Goal: Use online tool/utility: Utilize a website feature to perform a specific function

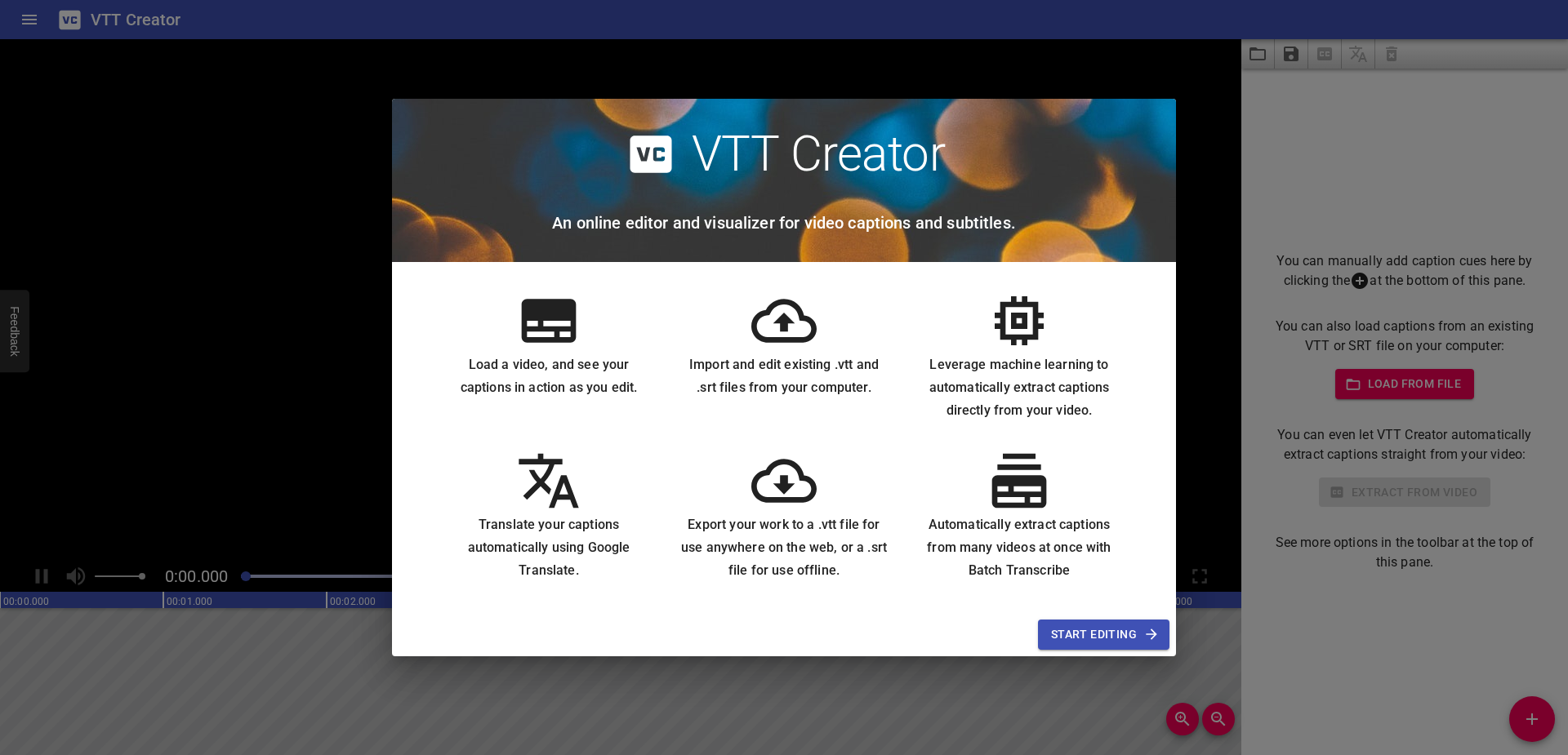
click at [1072, 633] on span "Start Editing" at bounding box center [1104, 635] width 105 height 21
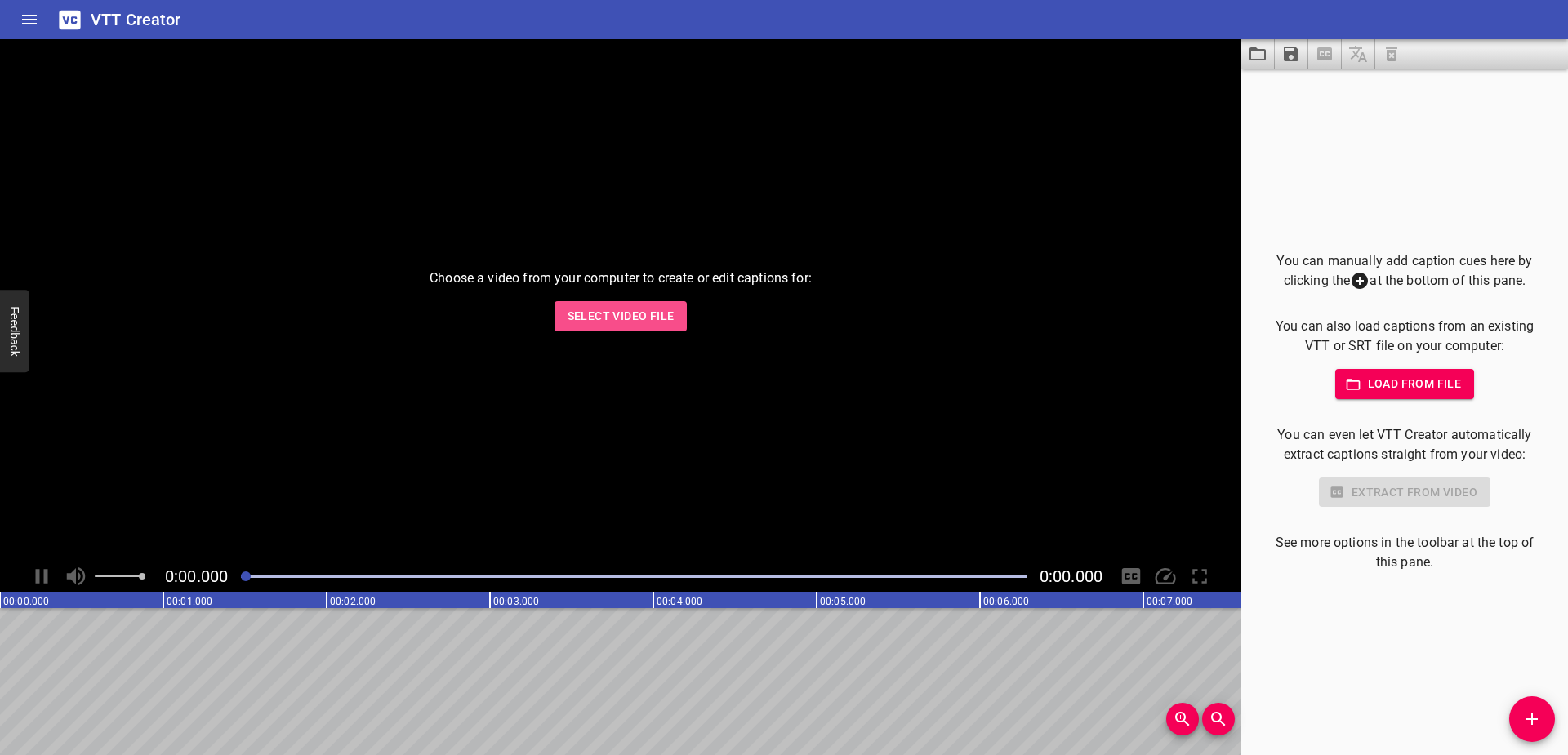
click at [650, 310] on span "Select Video File" at bounding box center [621, 316] width 107 height 21
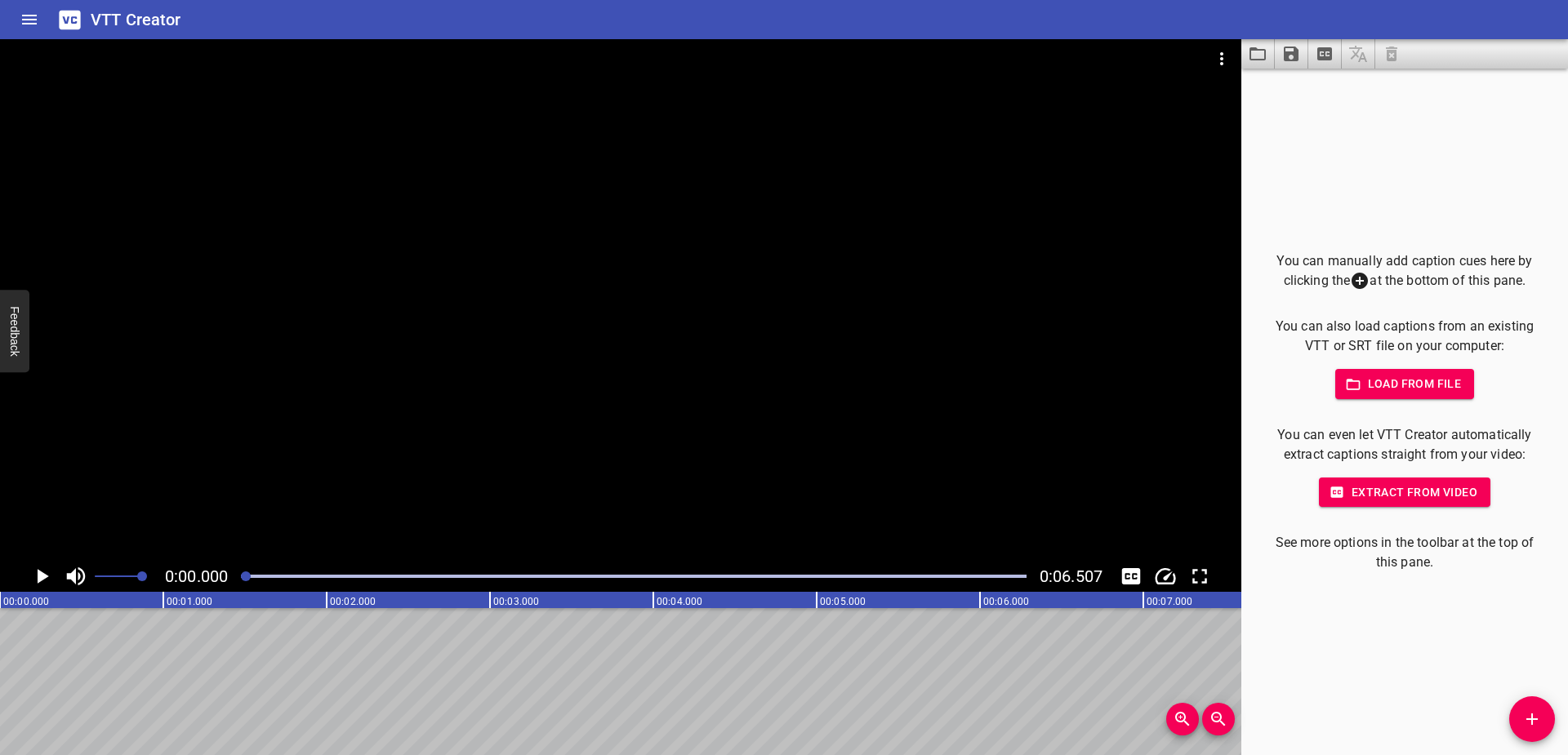
drag, startPoint x: 285, startPoint y: 663, endPoint x: 300, endPoint y: 667, distance: 15.5
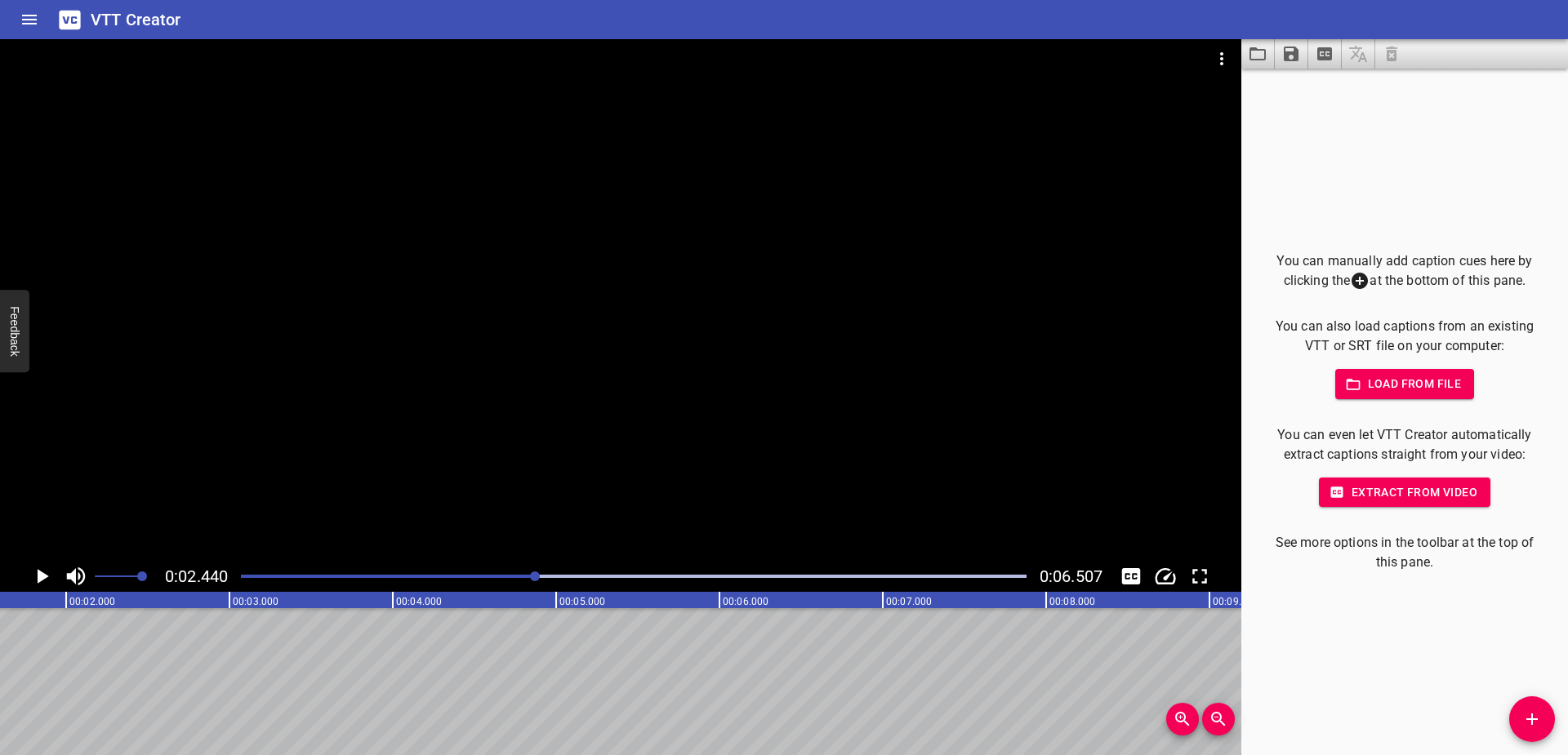
drag, startPoint x: 363, startPoint y: 671, endPoint x: 387, endPoint y: 674, distance: 24.2
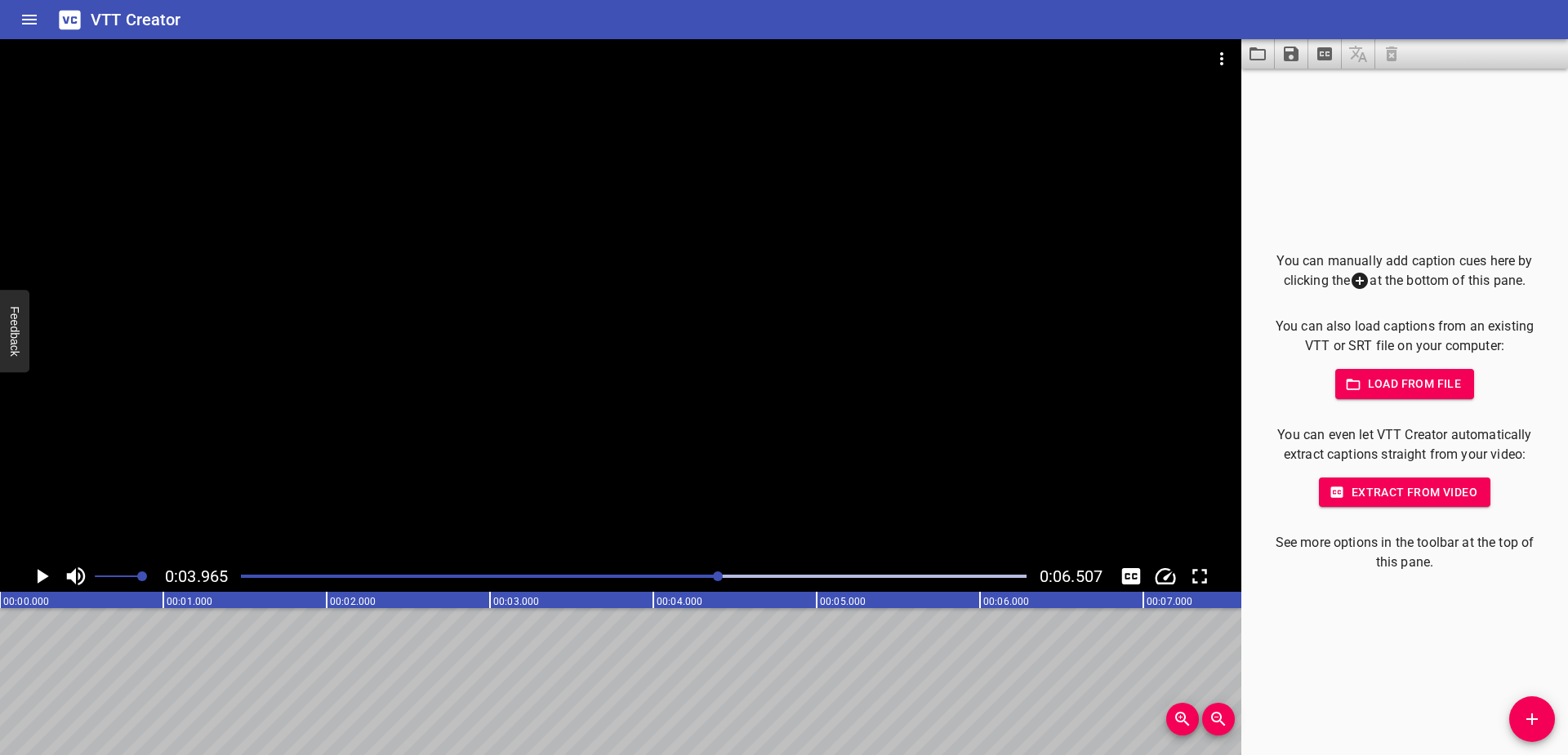
click at [1356, 275] on icon at bounding box center [1359, 280] width 16 height 16
click at [1537, 714] on icon "Add Cue" at bounding box center [1531, 718] width 20 height 20
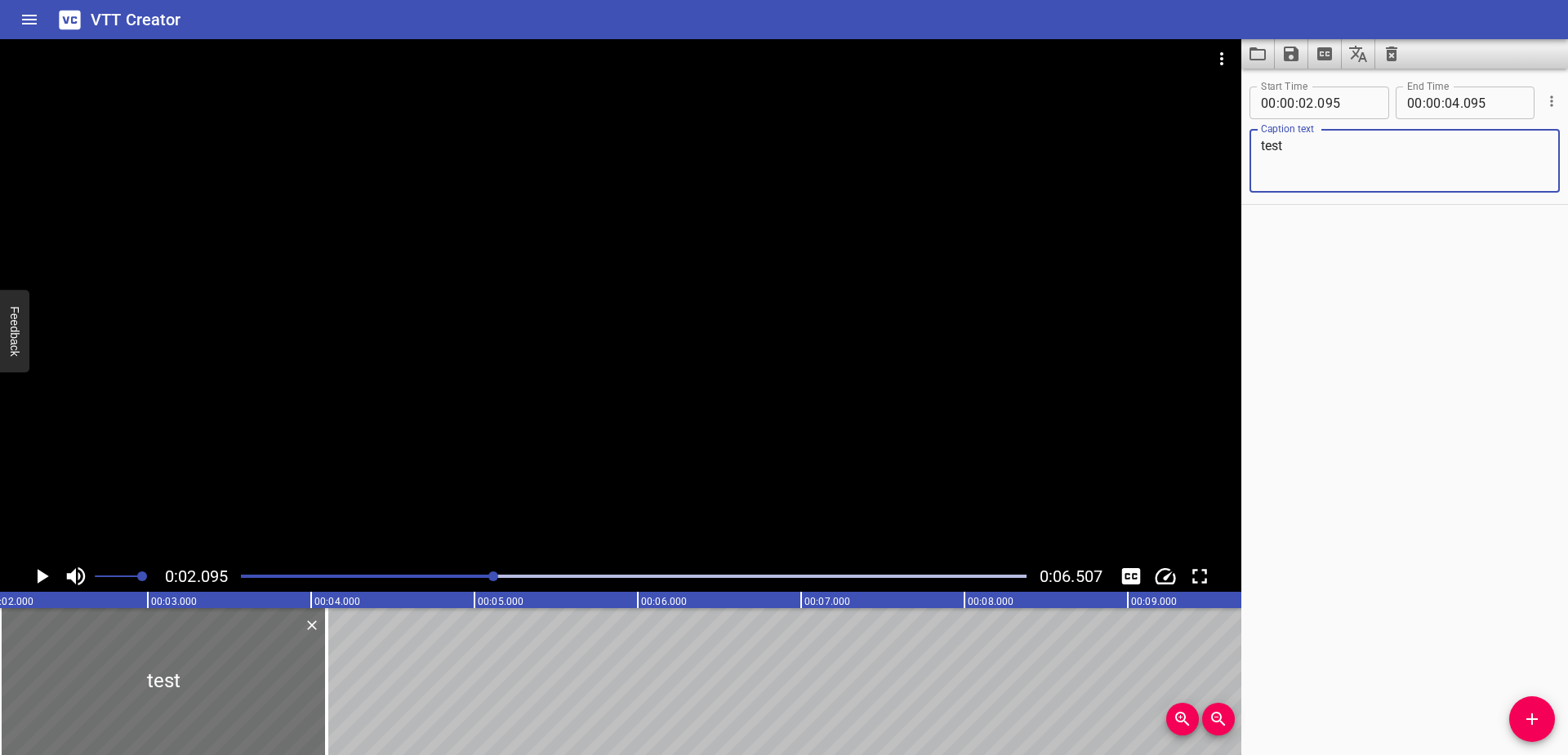
type textarea "test"
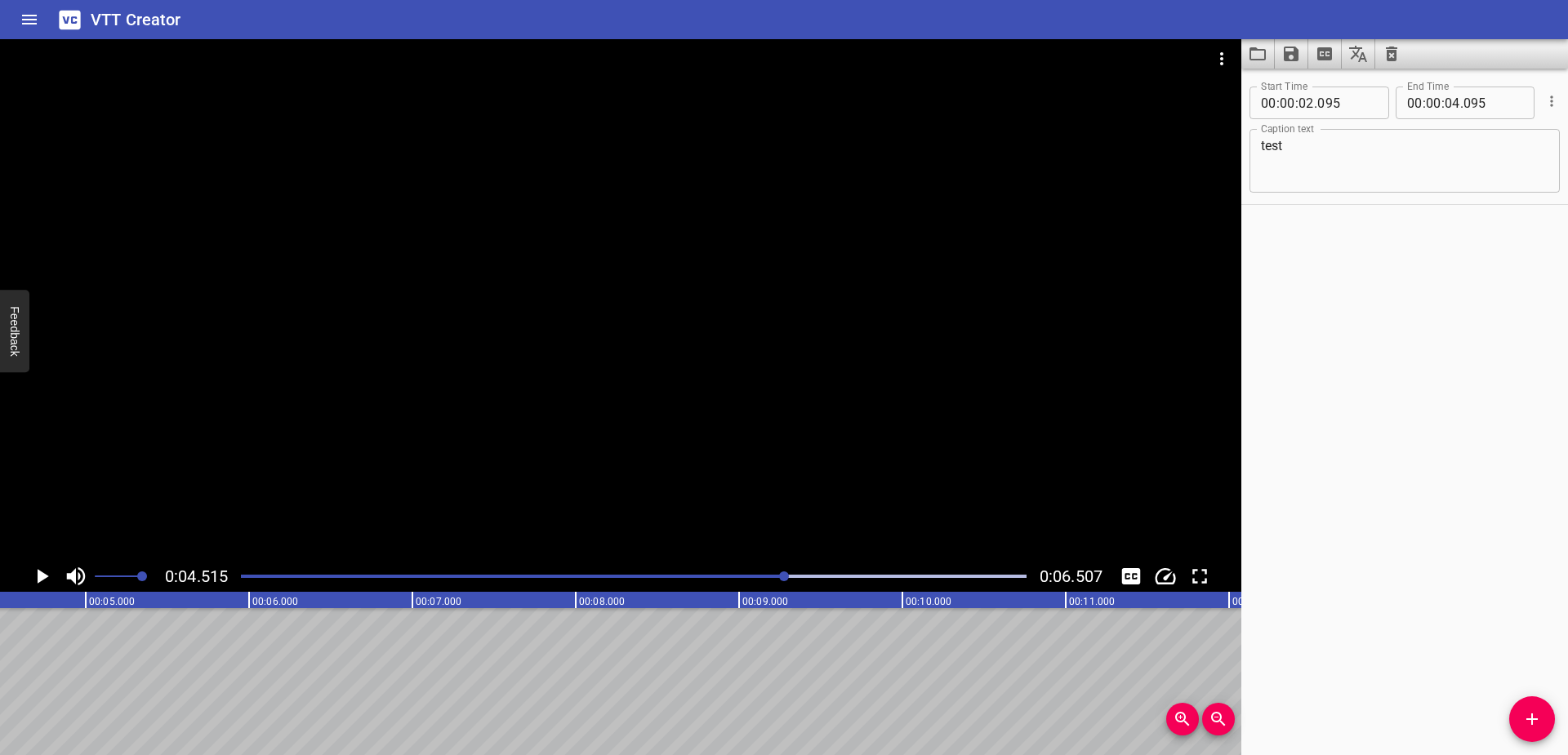
scroll to position [0, 738]
click at [1512, 715] on span "Add Cue" at bounding box center [1531, 718] width 46 height 20
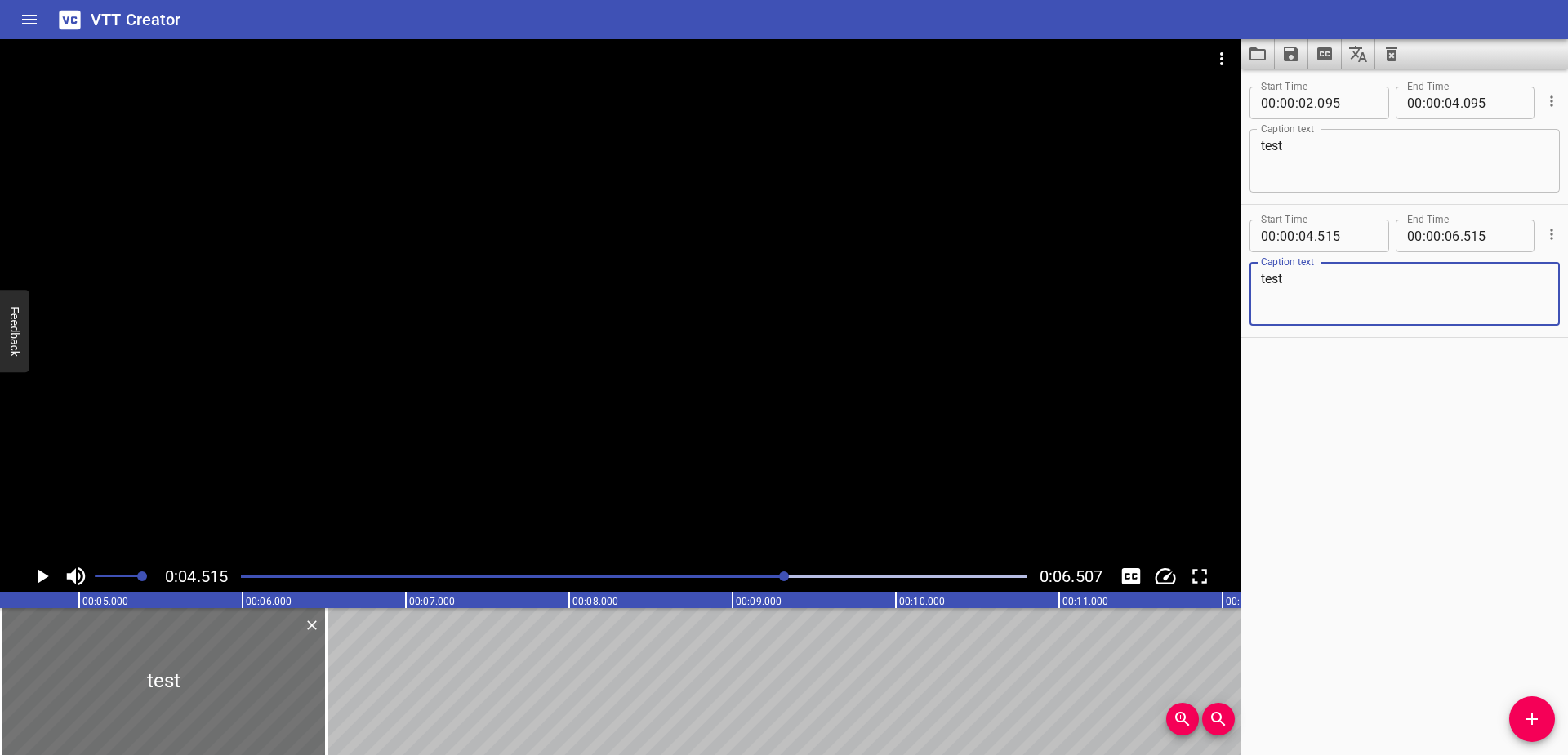
type textarea "test"
drag, startPoint x: 795, startPoint y: 574, endPoint x: 901, endPoint y: 581, distance: 106.2
click at [901, 581] on div at bounding box center [633, 576] width 805 height 23
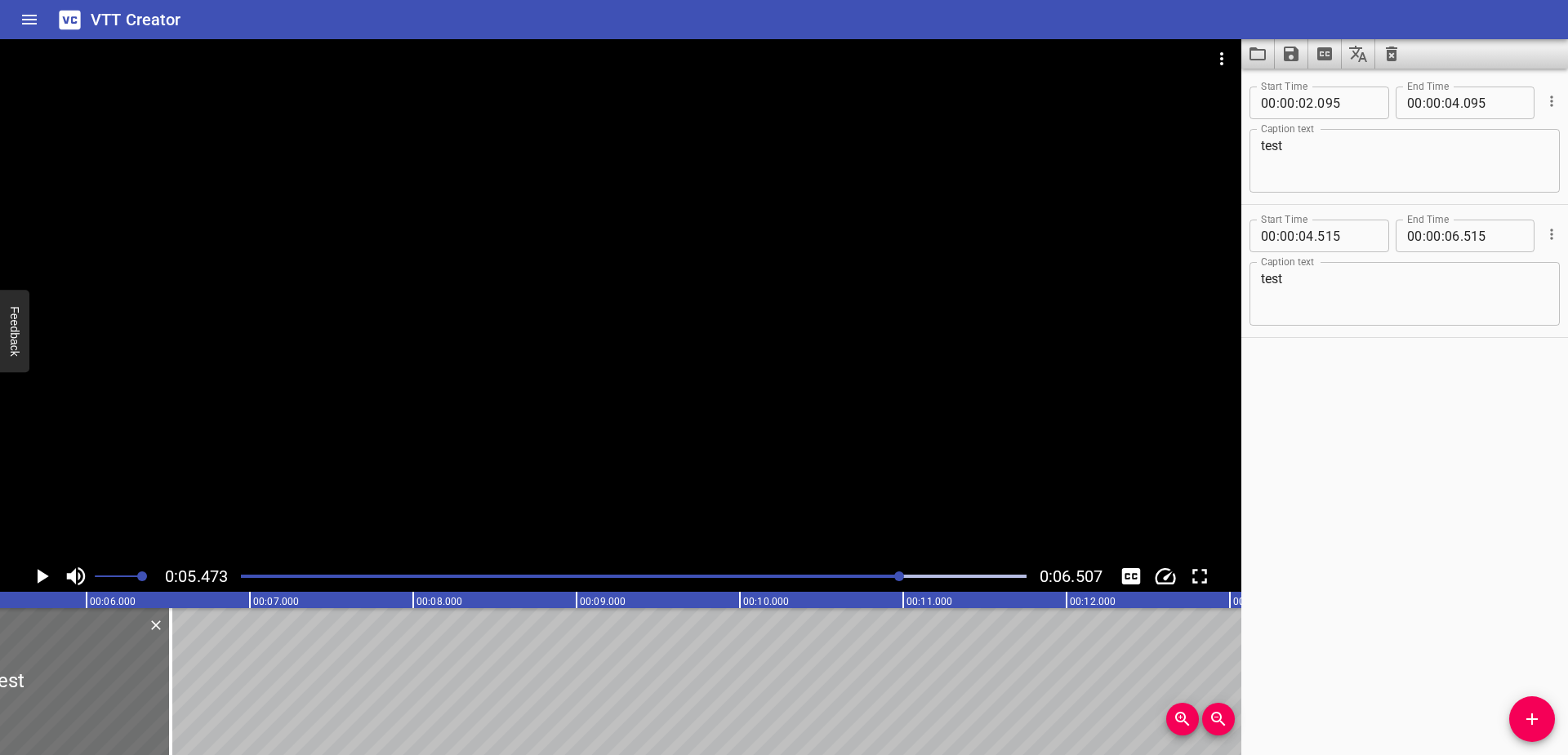
scroll to position [0, 894]
drag, startPoint x: 915, startPoint y: 581, endPoint x: 1028, endPoint y: 581, distance: 113.0
click at [1028, 581] on div at bounding box center [633, 576] width 805 height 23
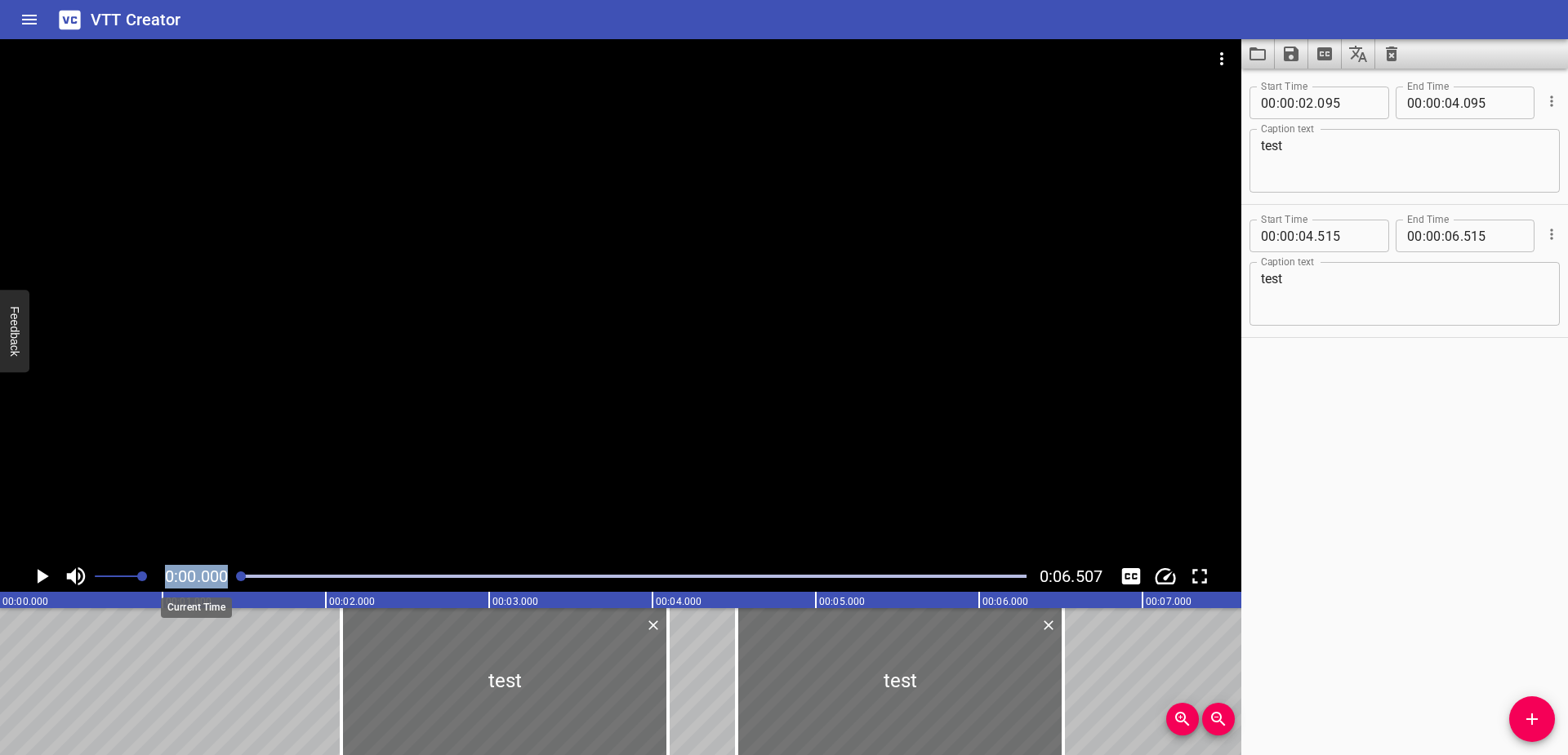
scroll to position [0, 0]
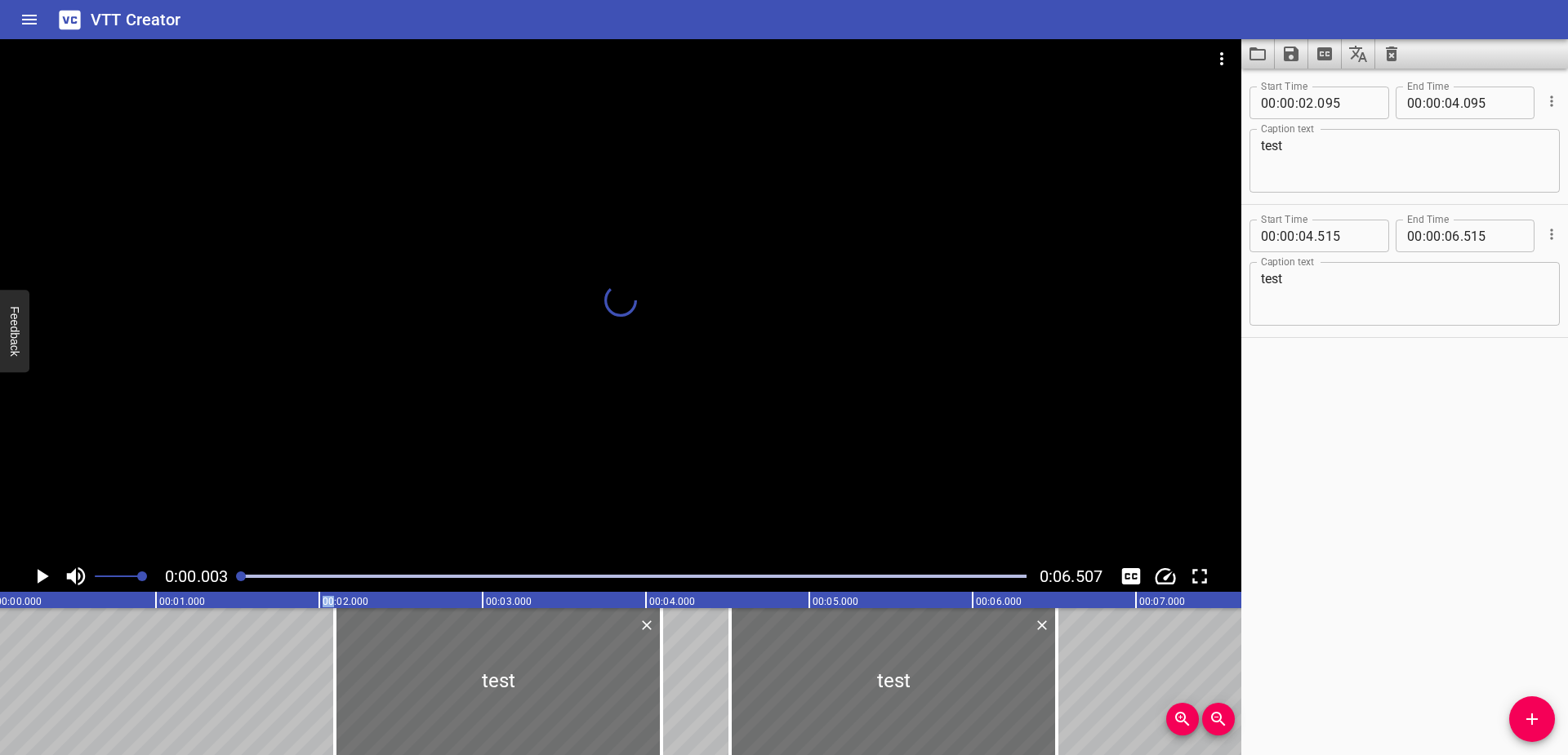
drag, startPoint x: 1022, startPoint y: 579, endPoint x: 220, endPoint y: 606, distance: 802.5
click at [220, 606] on div "0:00.003 0:06.507 00:00.000 00:01.000 00:02.000 00:03.000 00:04.000 00:05.000 0…" at bounding box center [620, 397] width 1241 height 716
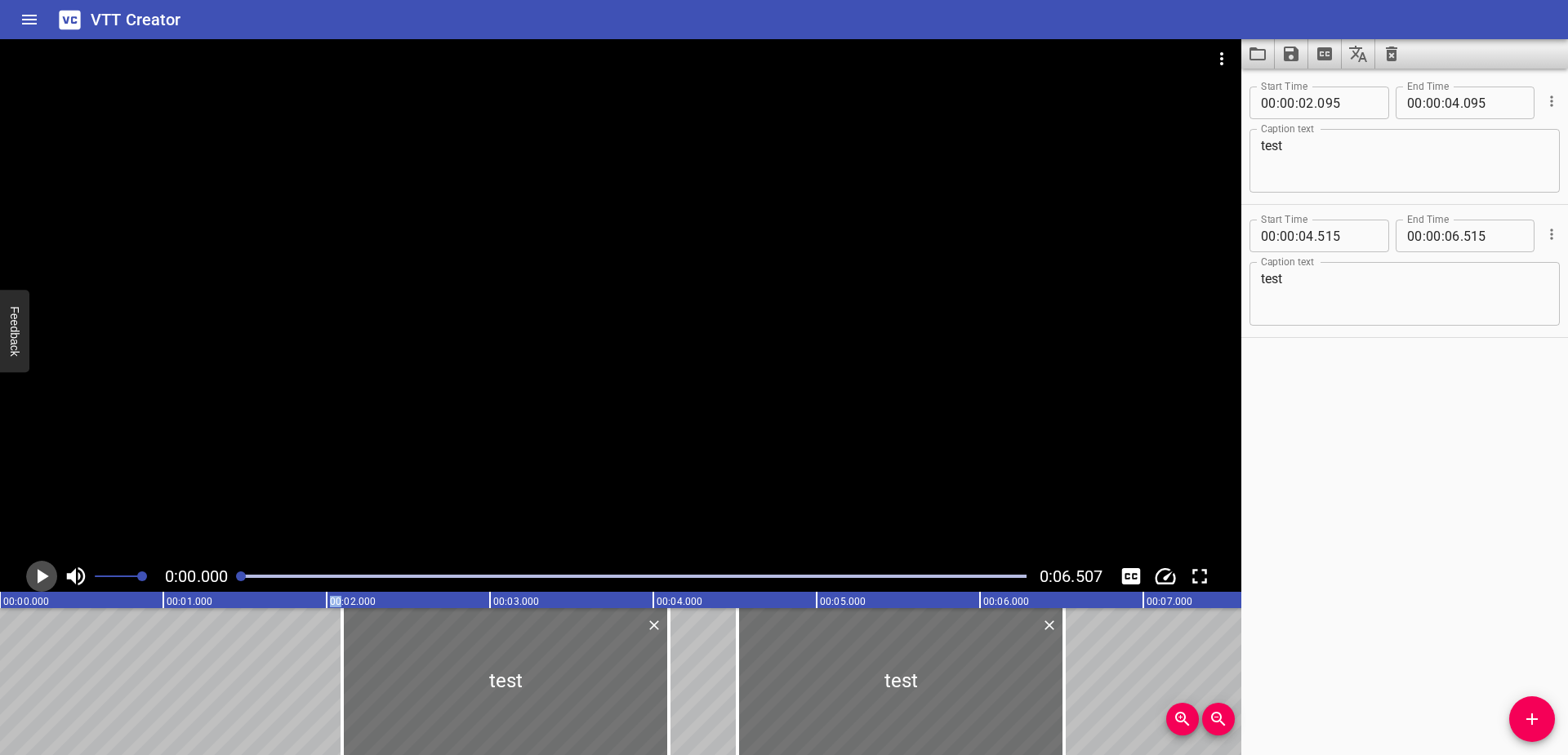
click at [43, 569] on icon "Play/Pause" at bounding box center [41, 576] width 24 height 24
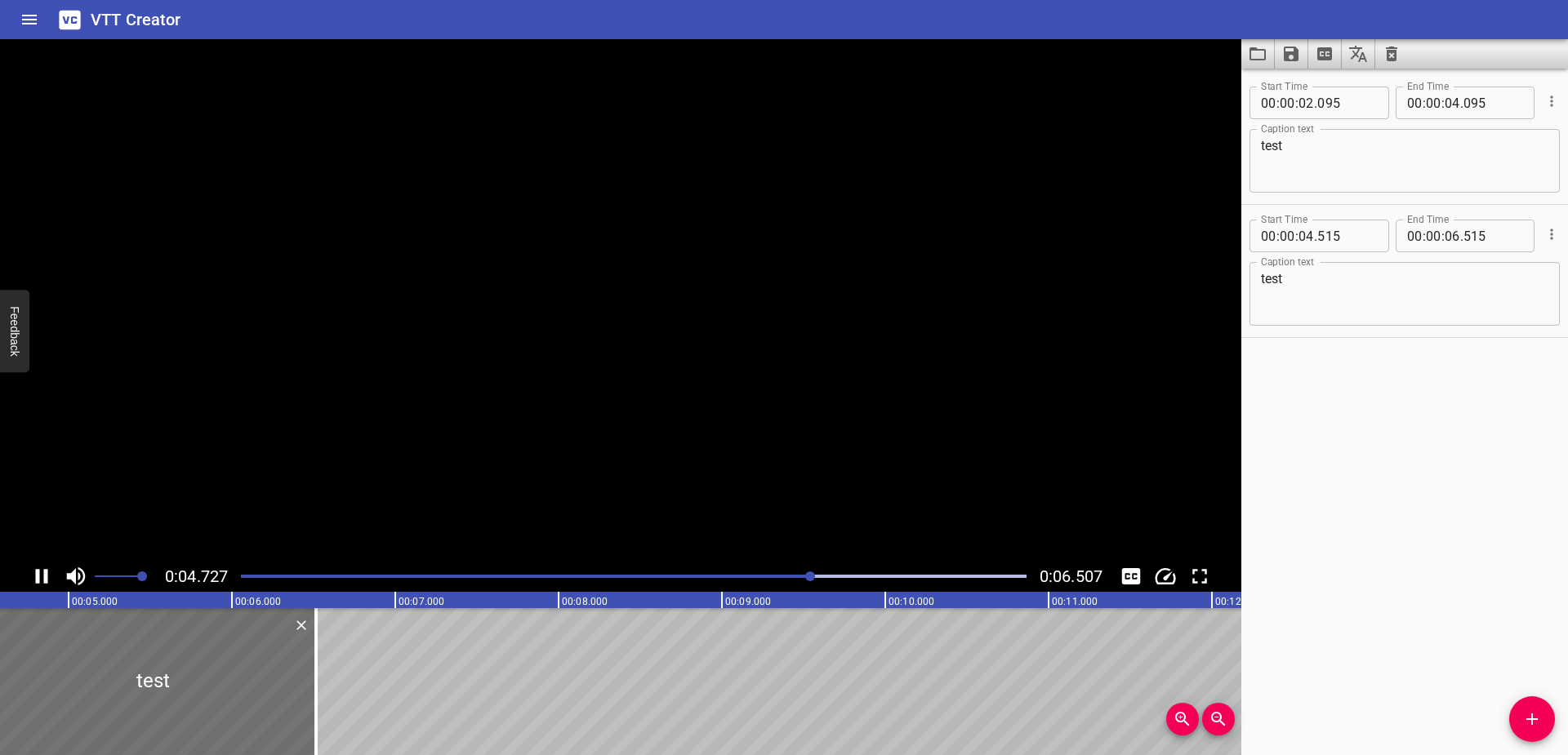
click at [43, 569] on icon "Play/Pause" at bounding box center [41, 576] width 24 height 24
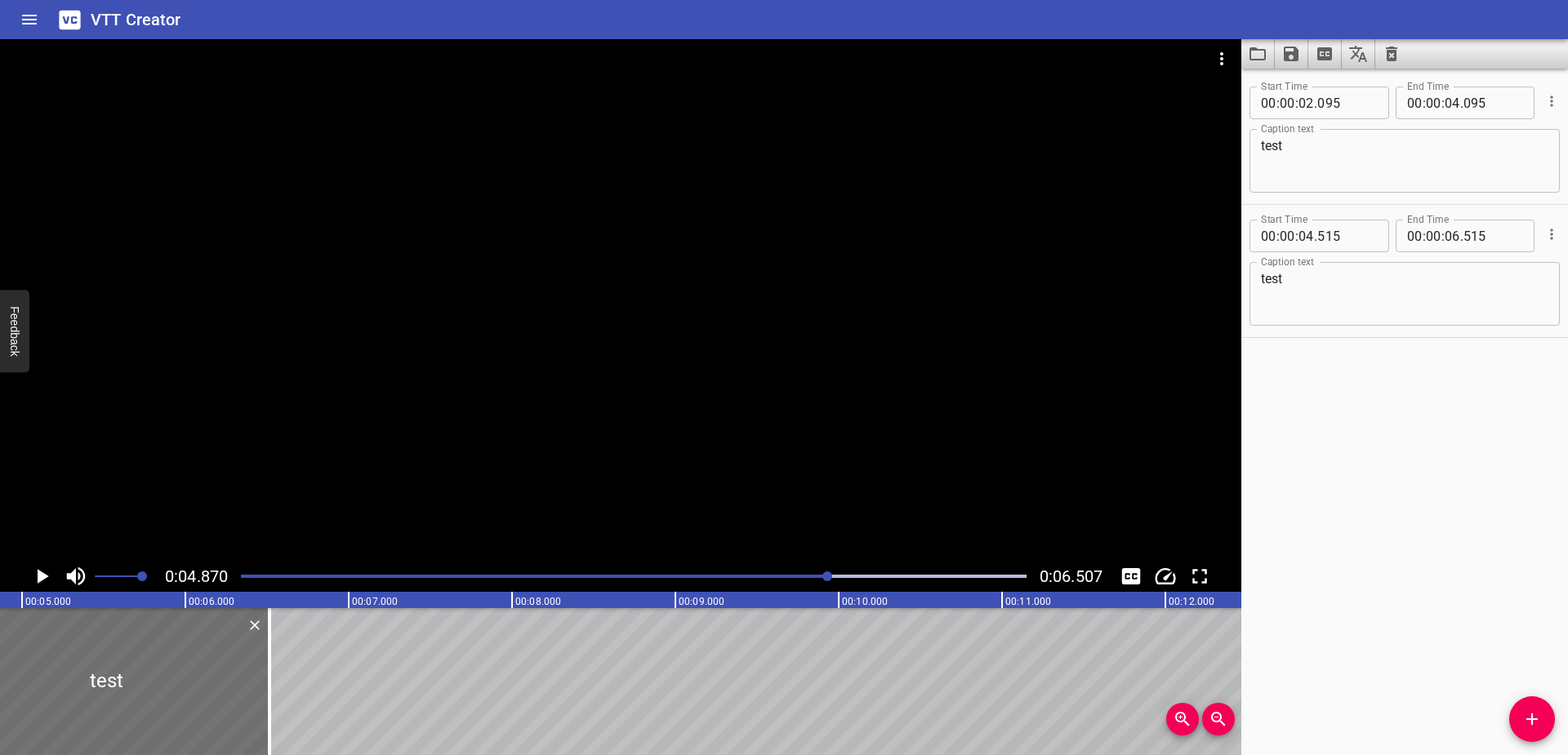
scroll to position [0, 796]
click at [45, 576] on icon "Play/Pause" at bounding box center [43, 577] width 11 height 15
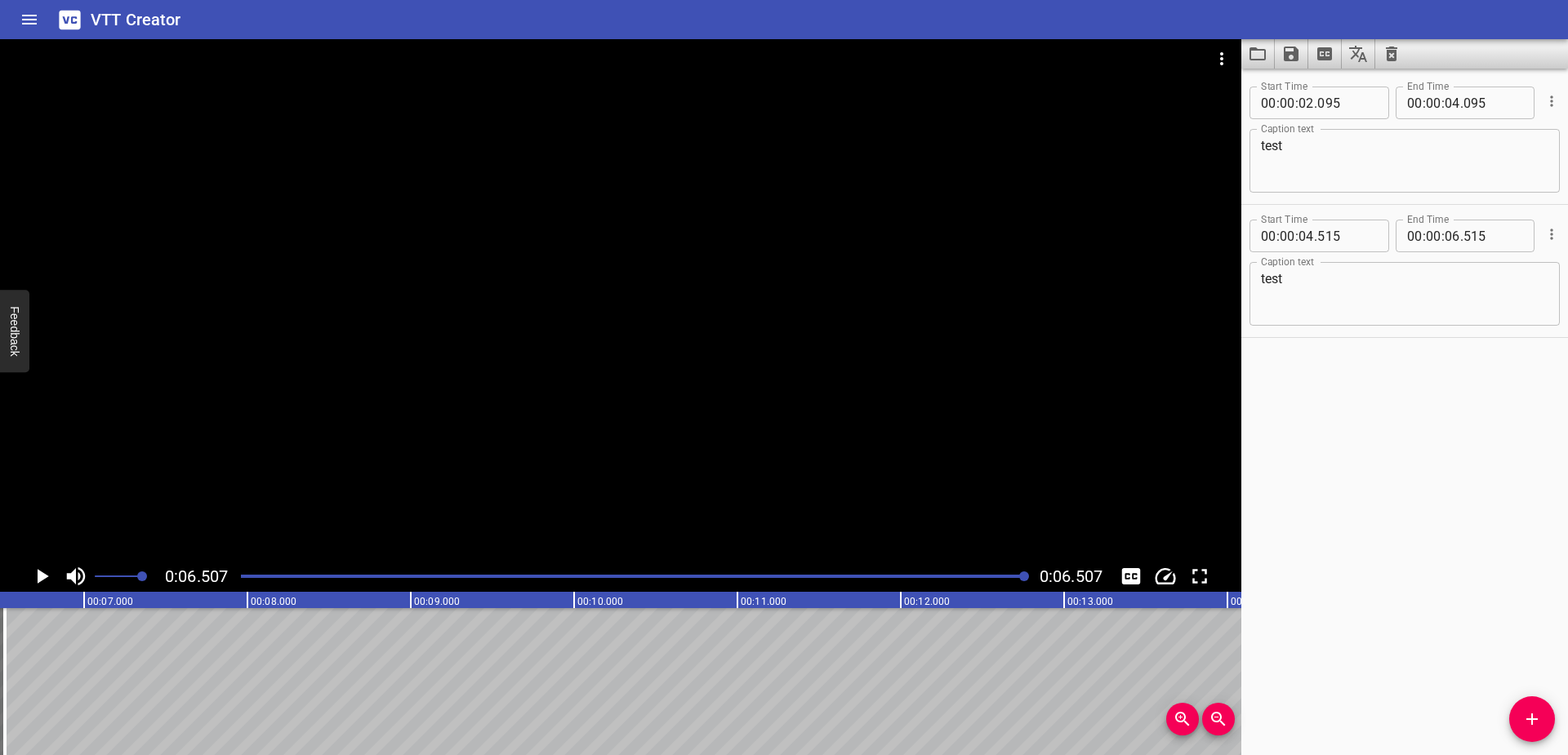
scroll to position [0, 1062]
click at [45, 576] on icon "Play/Pause" at bounding box center [43, 577] width 11 height 15
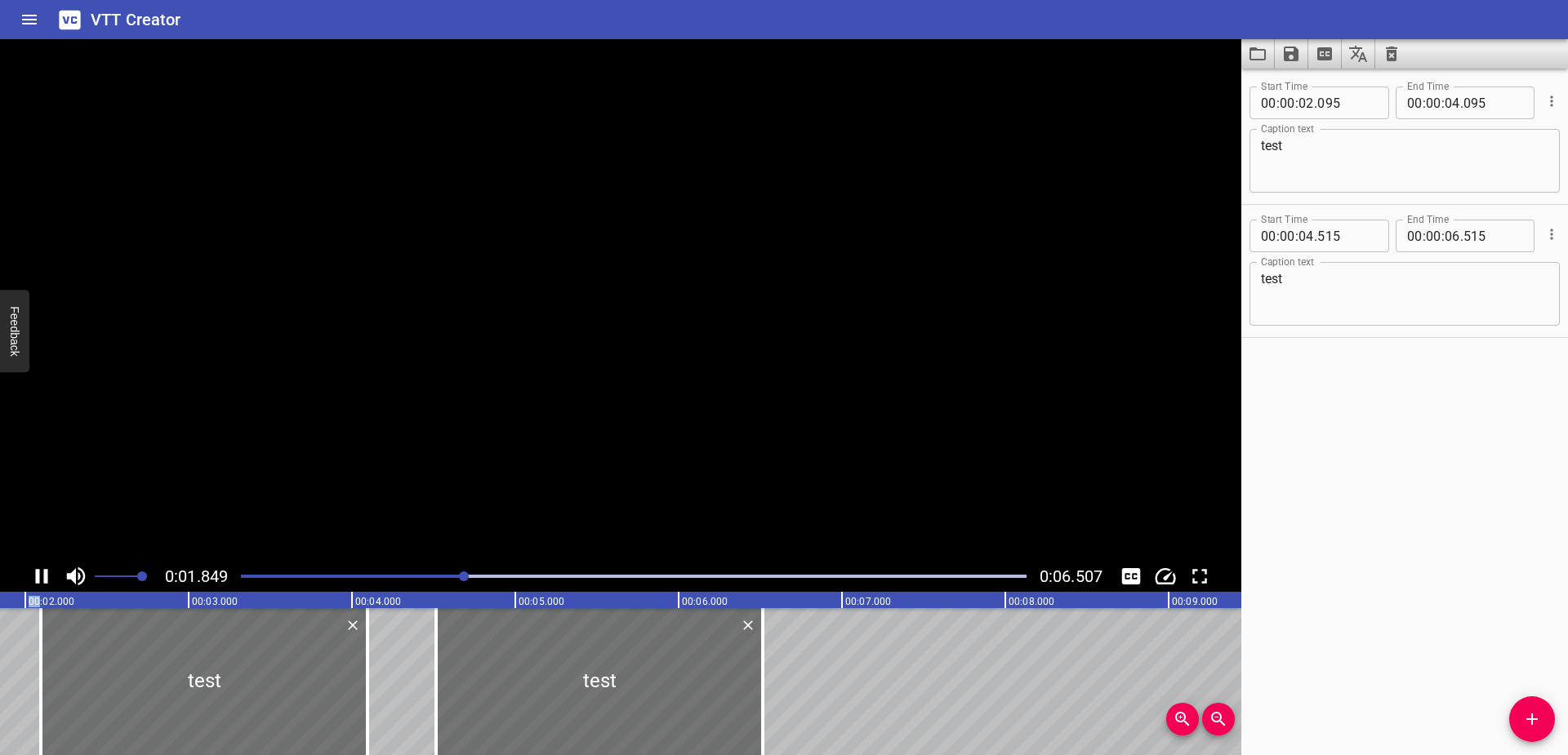
scroll to position [0, 302]
click at [47, 577] on icon "Play/Pause" at bounding box center [41, 577] width 12 height 15
drag, startPoint x: 466, startPoint y: 578, endPoint x: 160, endPoint y: 575, distance: 306.0
click at [160, 575] on div "0:01.849 0:06.507" at bounding box center [620, 576] width 1241 height 31
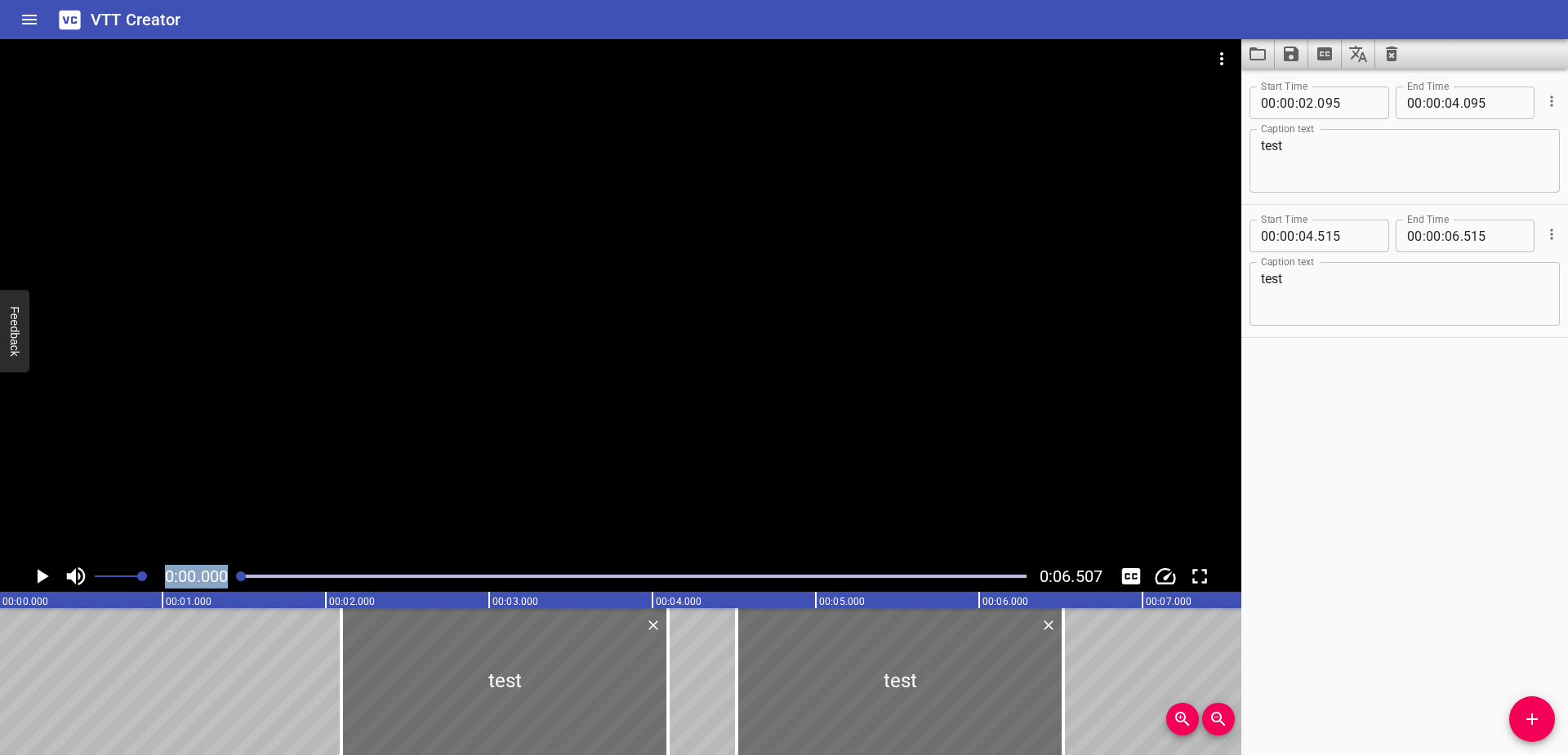
scroll to position [0, 0]
click at [49, 576] on icon "Play/Pause" at bounding box center [41, 576] width 24 height 24
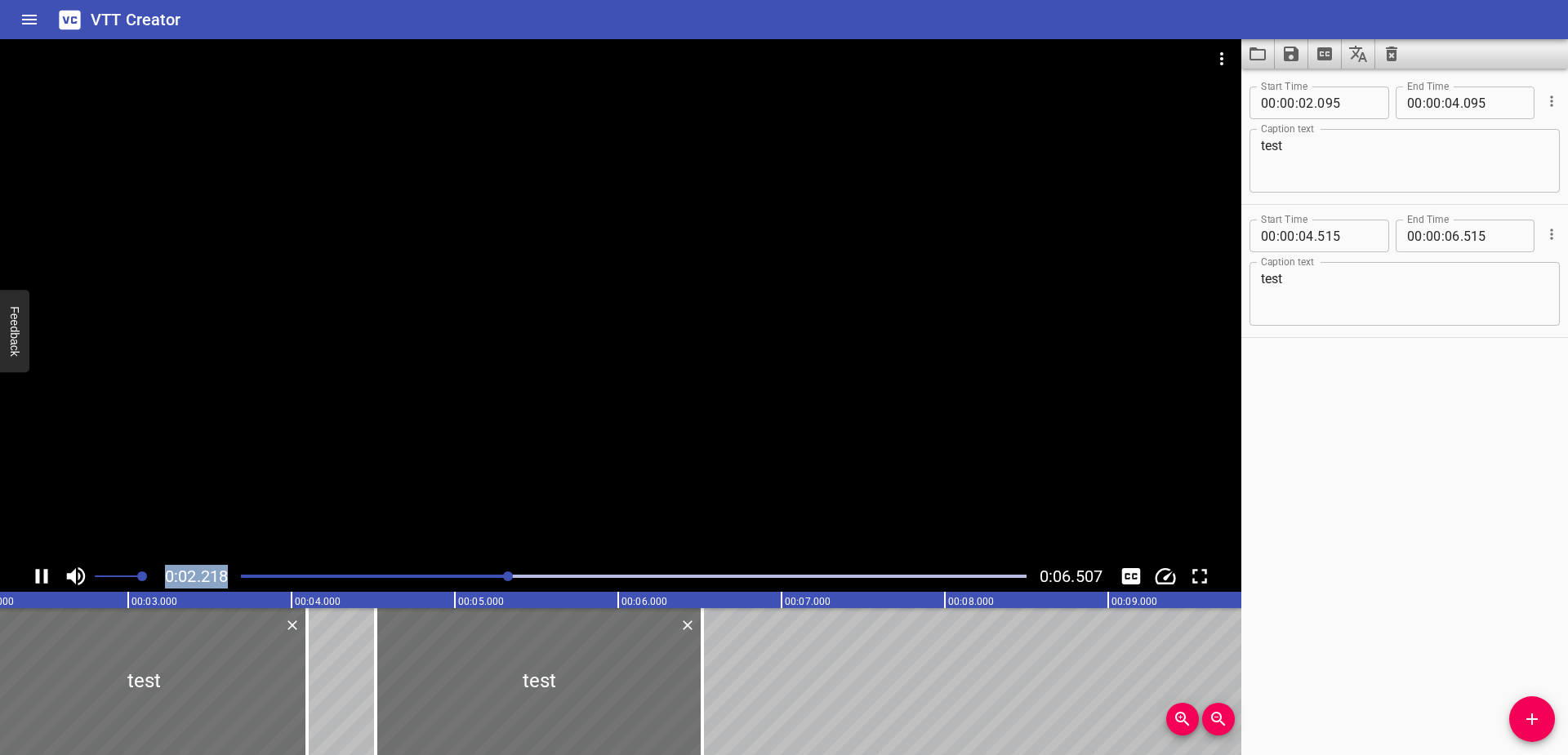
scroll to position [0, 362]
click at [38, 579] on icon "Play/Pause" at bounding box center [41, 577] width 12 height 15
click at [38, 579] on icon "Play/Pause" at bounding box center [43, 577] width 11 height 15
click at [179, 579] on span "0:02.218" at bounding box center [196, 576] width 63 height 20
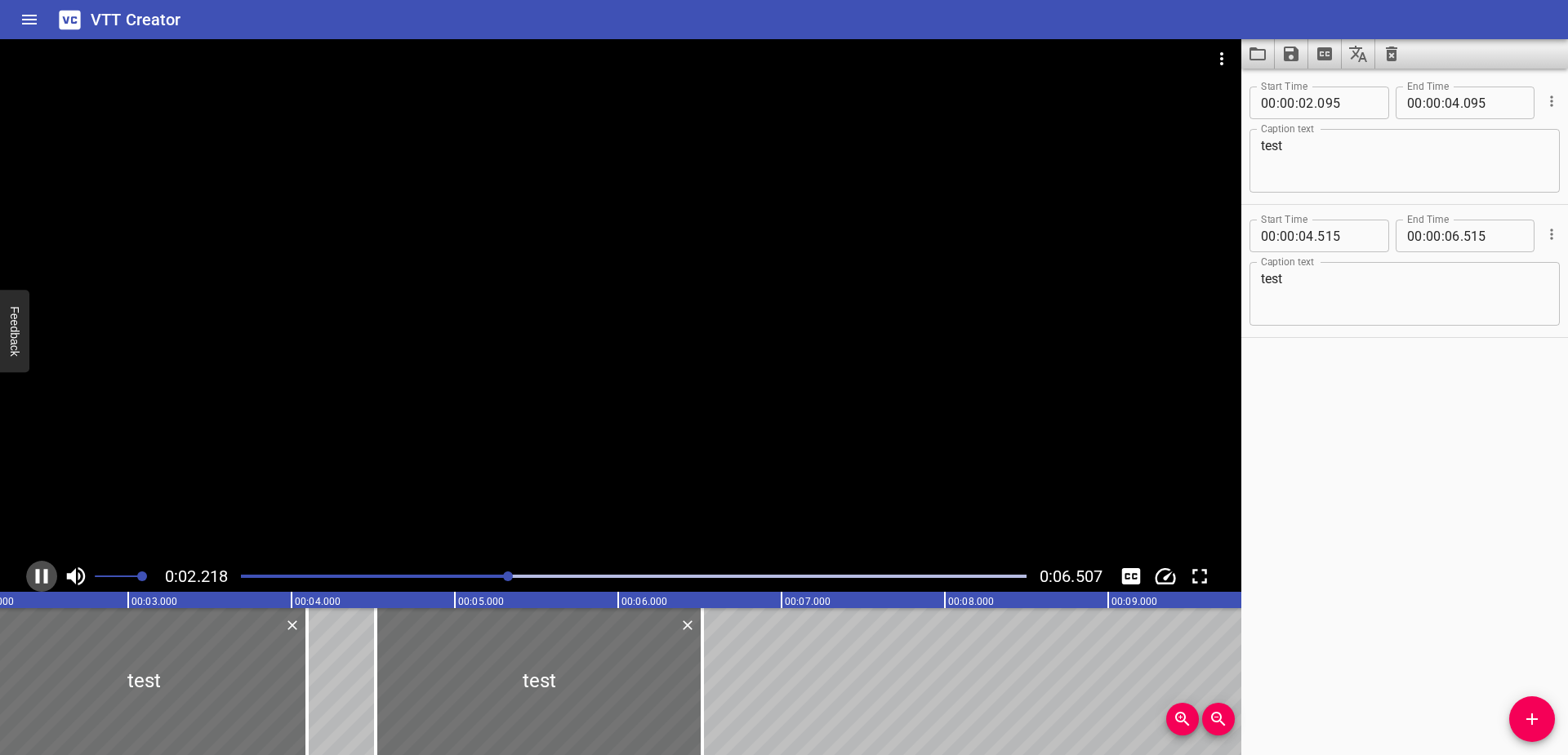
click at [30, 575] on icon "Play/Pause" at bounding box center [41, 576] width 24 height 24
drag, startPoint x: 505, startPoint y: 580, endPoint x: 255, endPoint y: 575, distance: 250.0
click at [255, 575] on div at bounding box center [633, 576] width 805 height 23
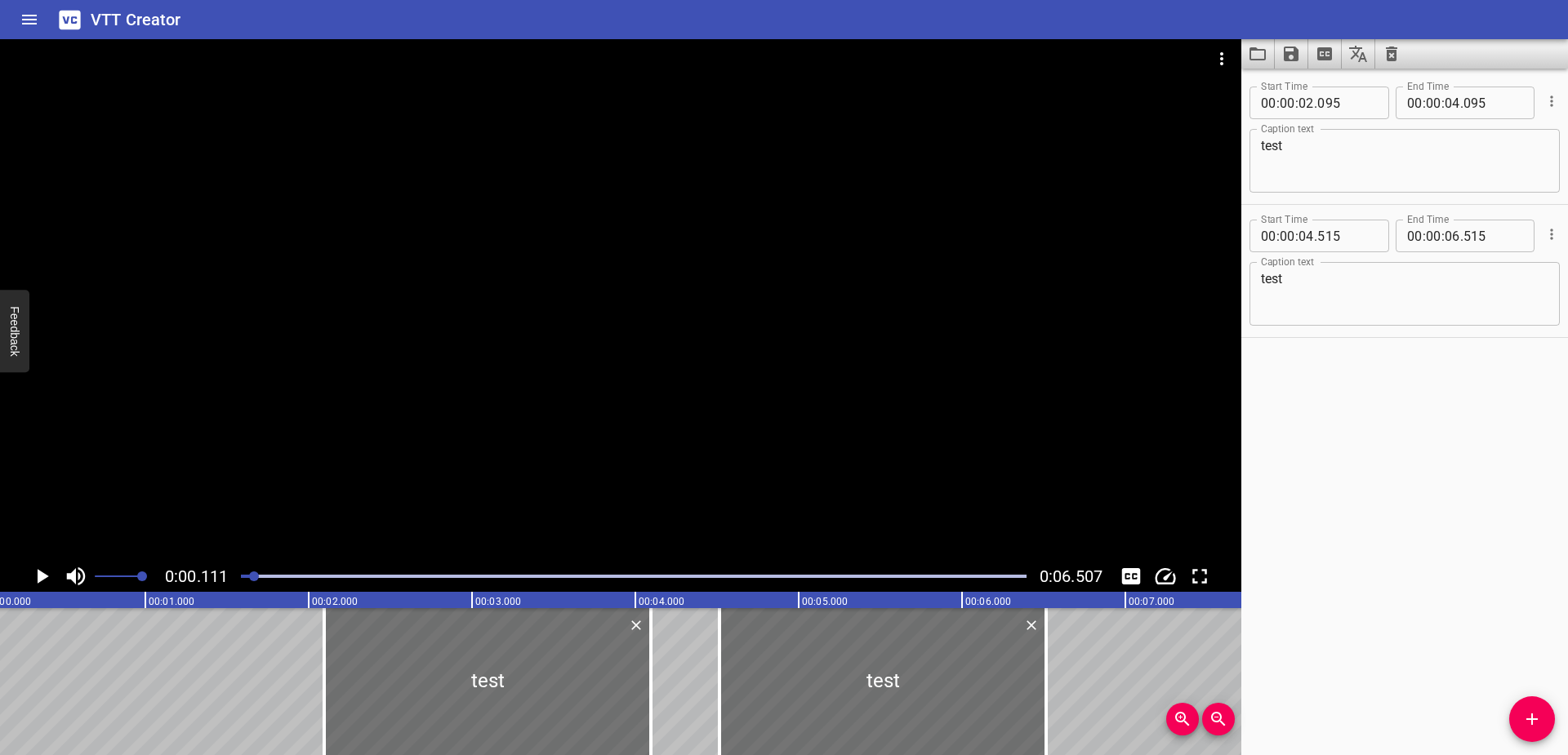
drag, startPoint x: 249, startPoint y: 573, endPoint x: 237, endPoint y: 573, distance: 12.0
click at [237, 573] on div at bounding box center [633, 576] width 805 height 23
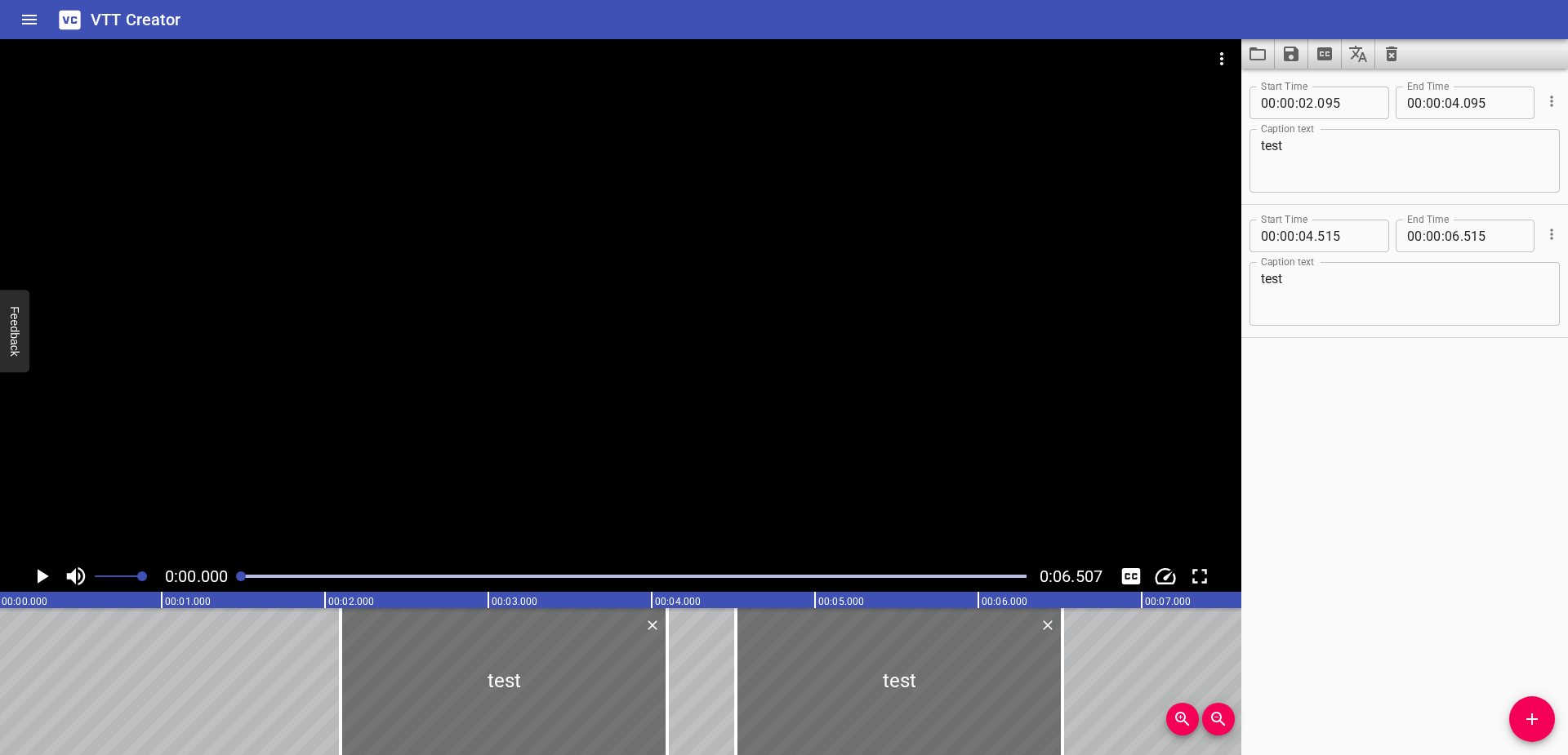
scroll to position [0, 0]
click at [43, 572] on icon "Play/Pause" at bounding box center [41, 576] width 24 height 24
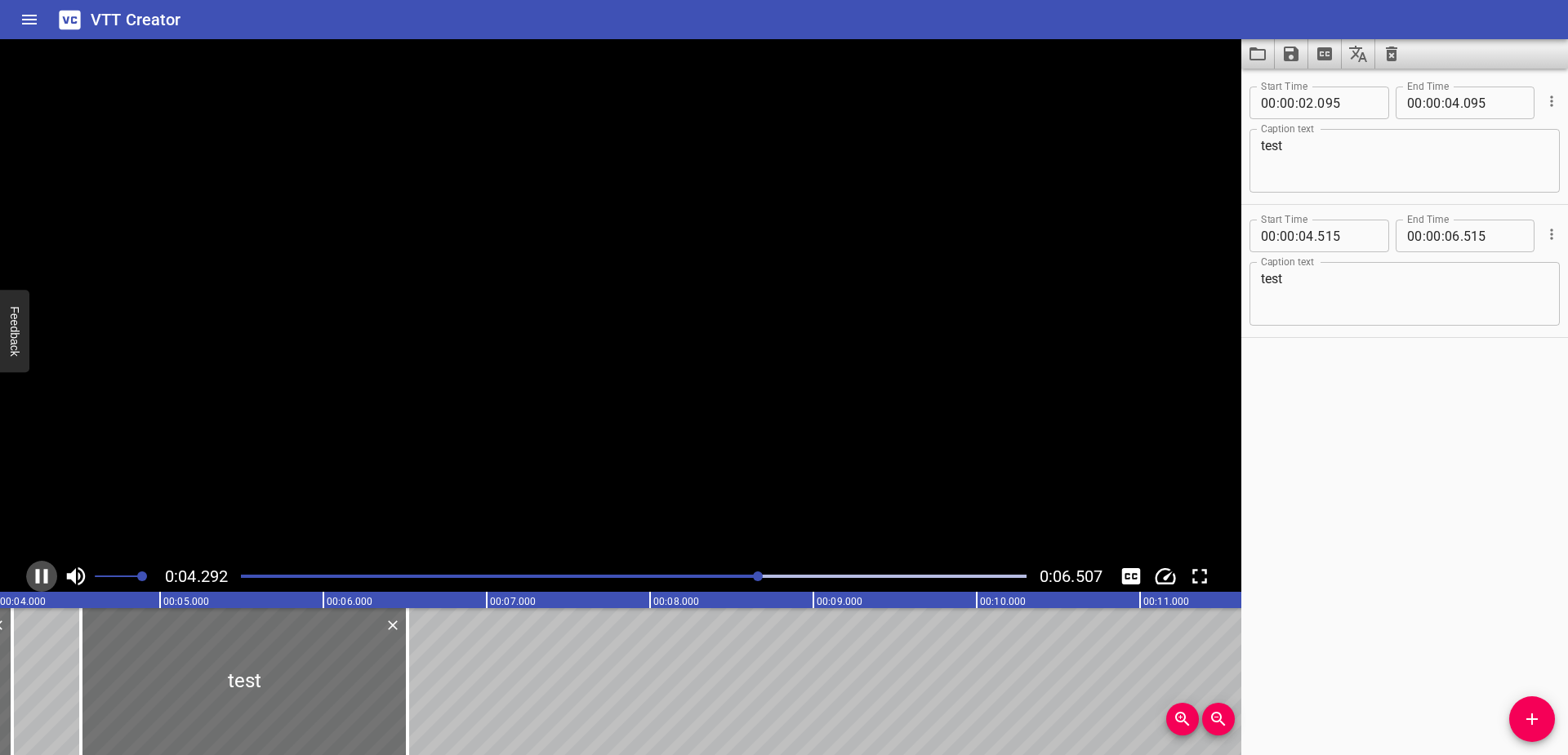
click at [43, 572] on icon "Play/Pause" at bounding box center [41, 576] width 24 height 24
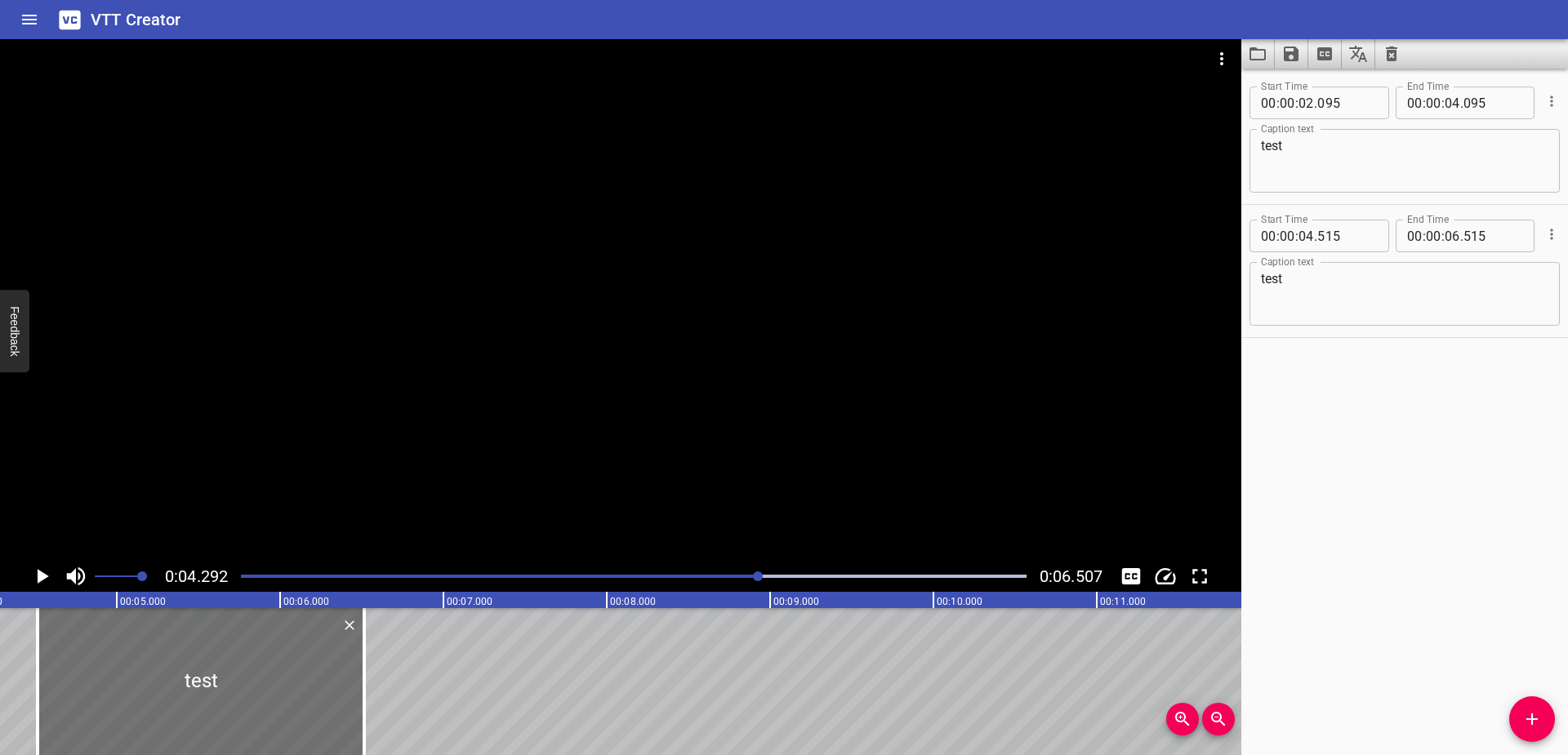
scroll to position [0, 701]
click at [1294, 50] on icon "Save captions to file" at bounding box center [1291, 54] width 15 height 15
click at [1294, 81] on li "Save to VTT file" at bounding box center [1334, 89] width 120 height 29
